Goal: Task Accomplishment & Management: Manage account settings

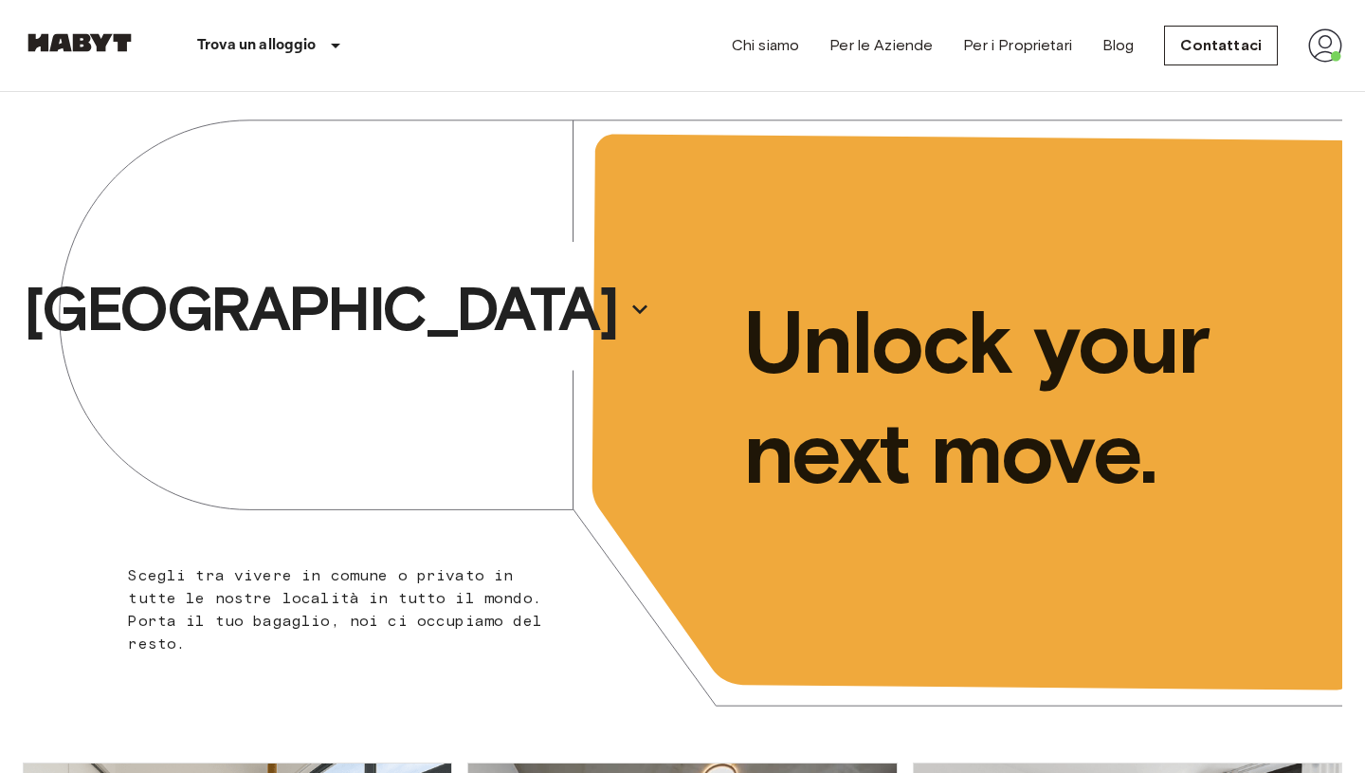
click at [1325, 44] on img at bounding box center [1325, 45] width 34 height 34
click at [1261, 85] on li "Profilo" at bounding box center [1255, 80] width 190 height 34
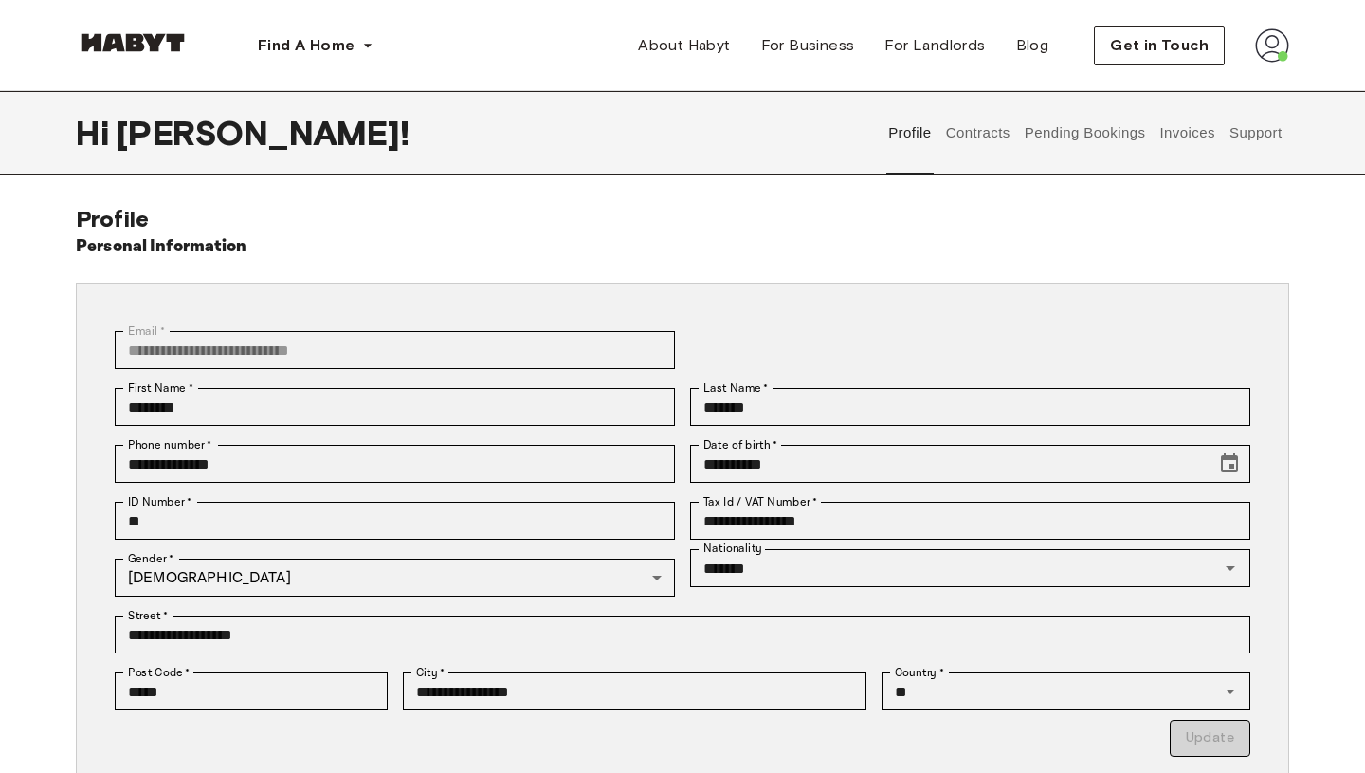
click at [1176, 135] on button "Invoices" at bounding box center [1187, 132] width 60 height 83
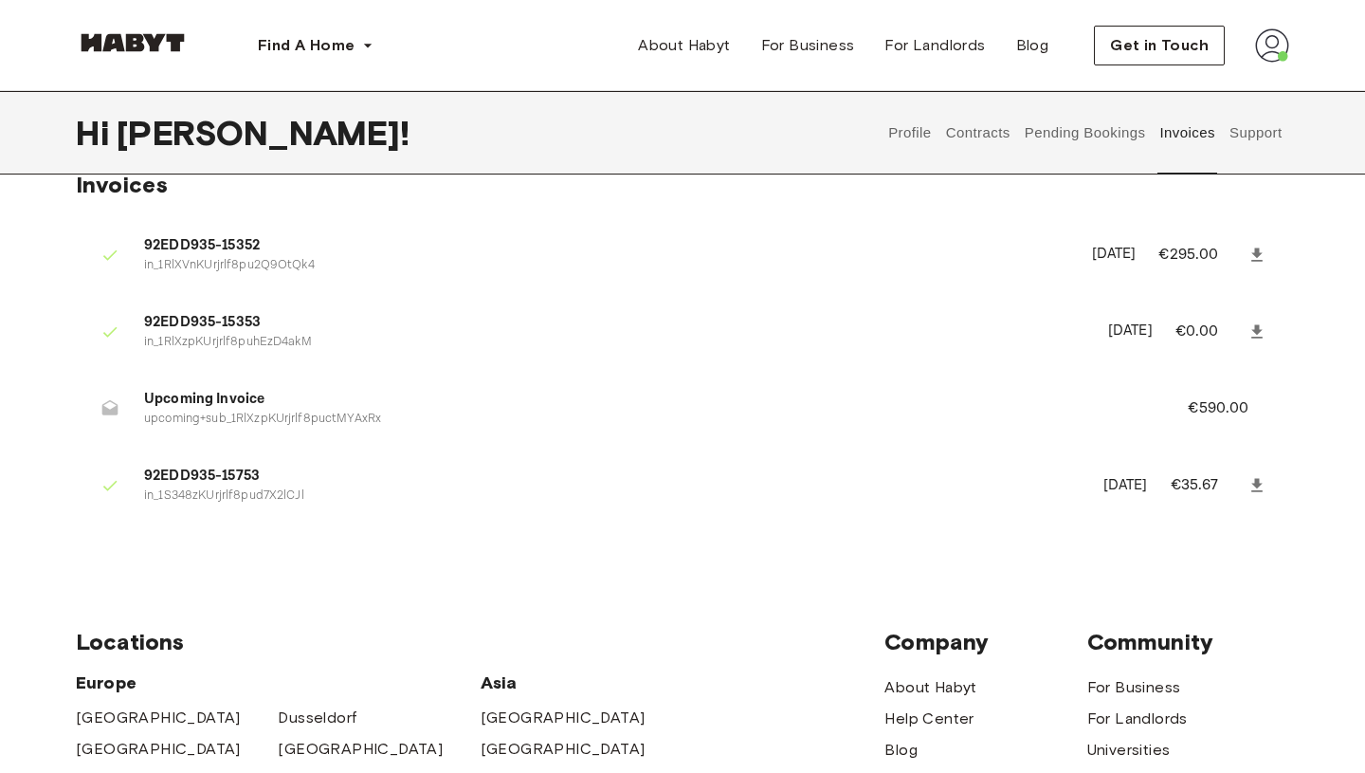
scroll to position [36, 0]
click at [245, 421] on p "upcoming+sub_1RlXzpKUrjrlf8puctMYAxRx" at bounding box center [643, 418] width 998 height 18
